Goal: Task Accomplishment & Management: Complete application form

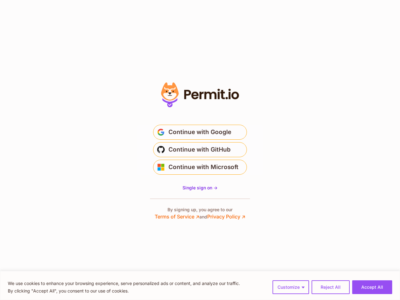
click at [200, 150] on span "Continue with GitHub" at bounding box center [199, 150] width 62 height 10
click at [291, 287] on button "Customize" at bounding box center [290, 287] width 37 height 14
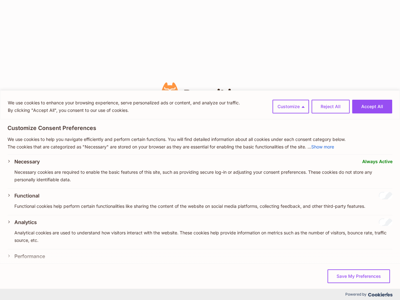
click at [330, 226] on div "Analytics" at bounding box center [203, 221] width 378 height 7
click at [372, 283] on button "Save My Preferences" at bounding box center [358, 276] width 62 height 14
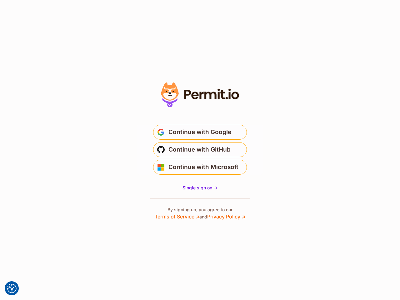
click at [200, 132] on span "Continue with Google" at bounding box center [199, 132] width 63 height 10
click at [200, 150] on span "Continue with GitHub" at bounding box center [199, 150] width 62 height 10
click at [200, 167] on span "Continue with Microsoft" at bounding box center [203, 167] width 70 height 10
